Goal: Task Accomplishment & Management: Manage account settings

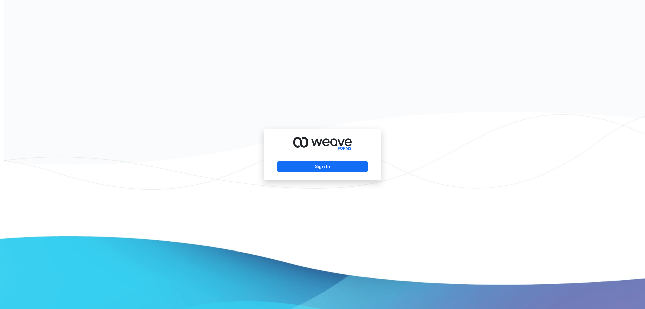
click at [332, 160] on div "Sign In" at bounding box center [323, 154] width 118 height 51
click at [336, 162] on button "Sign In" at bounding box center [323, 166] width 90 height 11
